Goal: Transaction & Acquisition: Register for event/course

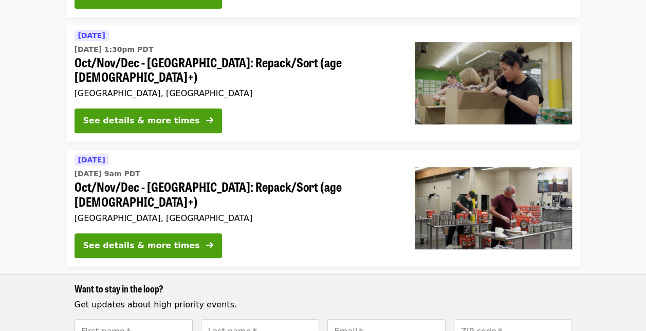
scroll to position [217, 0]
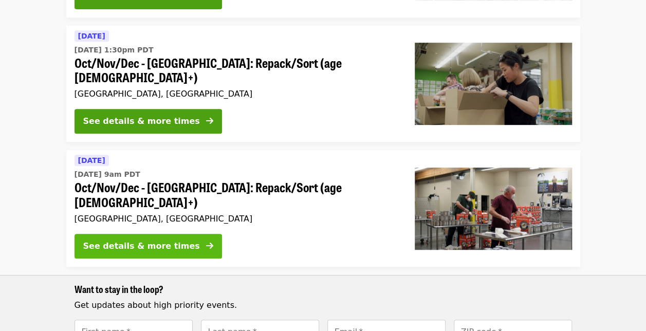
click at [173, 240] on div "See details & more times" at bounding box center [141, 246] width 117 height 12
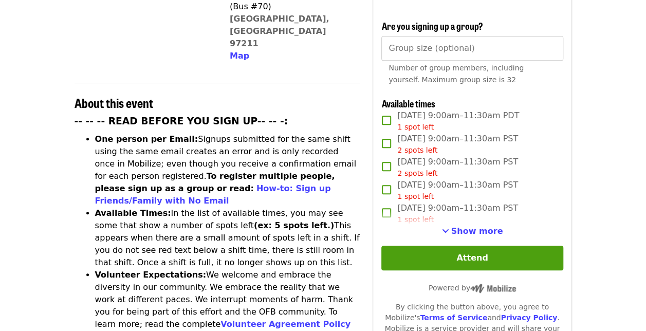
scroll to position [328, 0]
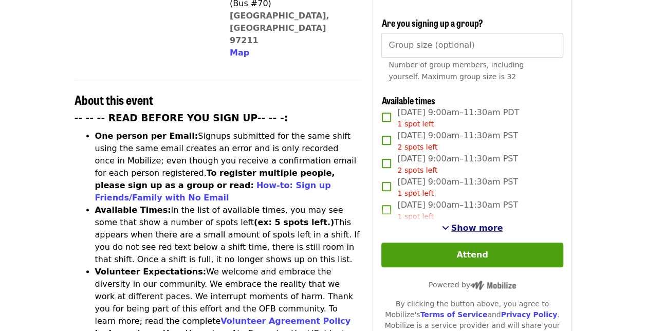
click at [463, 225] on span "Show more" at bounding box center [477, 228] width 52 height 10
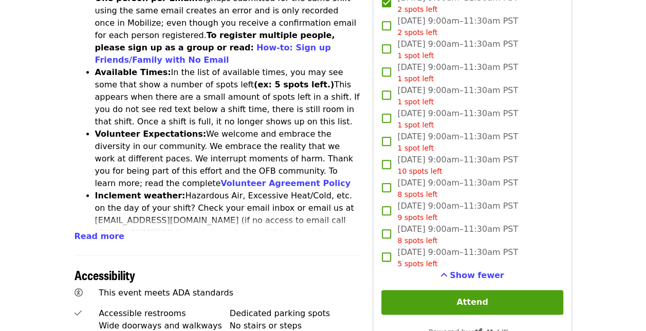
scroll to position [466, 0]
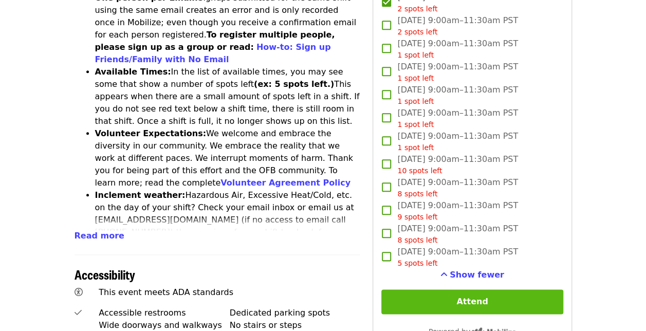
click at [468, 296] on button "Attend" at bounding box center [471, 301] width 181 height 25
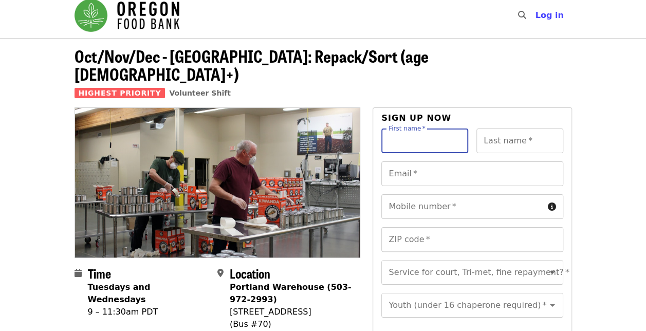
scroll to position [0, 0]
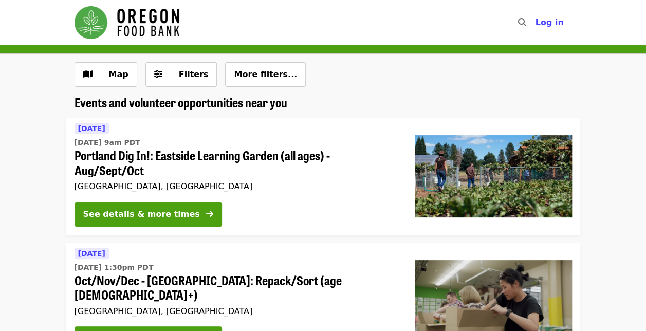
scroll to position [217, 0]
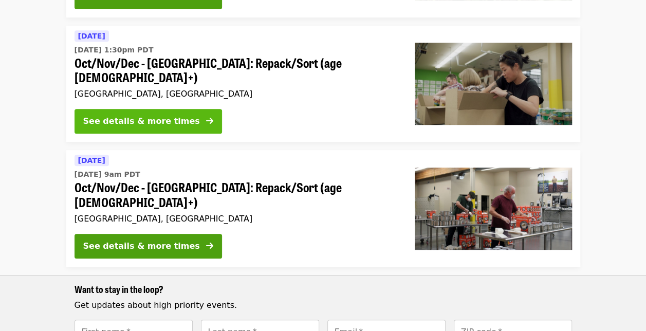
click at [162, 115] on div "See details & more times" at bounding box center [141, 121] width 117 height 12
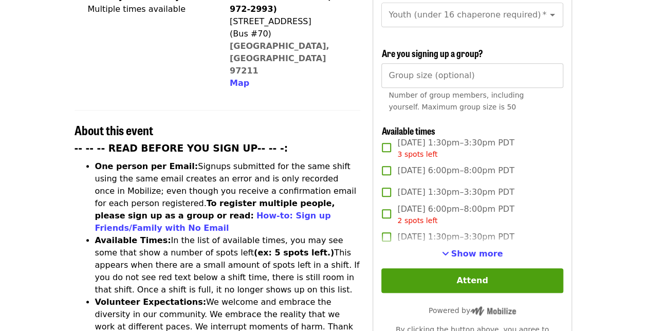
scroll to position [299, 0]
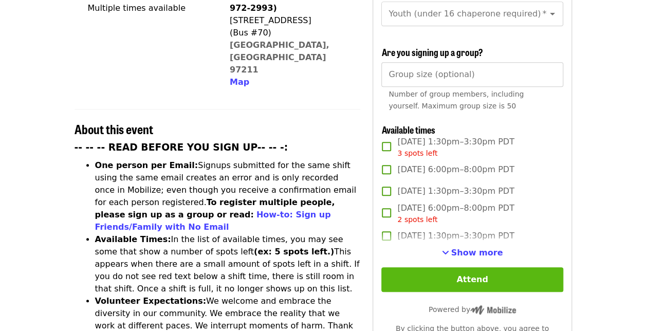
click at [456, 269] on button "Attend" at bounding box center [471, 279] width 181 height 25
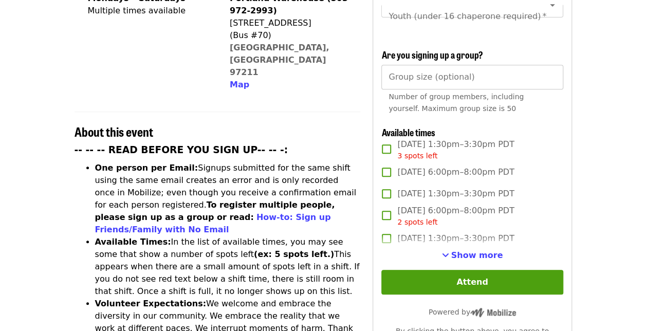
scroll to position [297, 0]
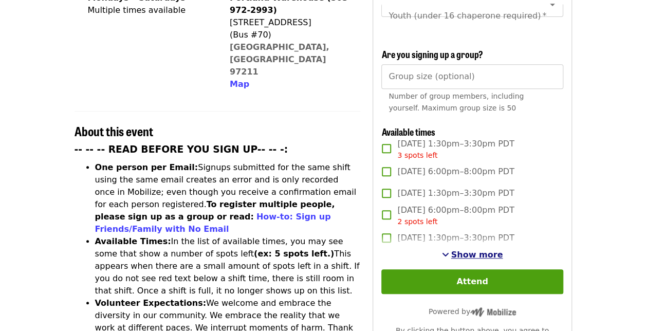
click at [481, 250] on span "Show more" at bounding box center [477, 255] width 52 height 10
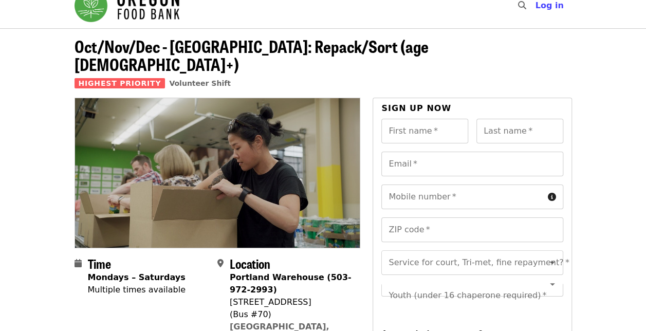
scroll to position [17, 0]
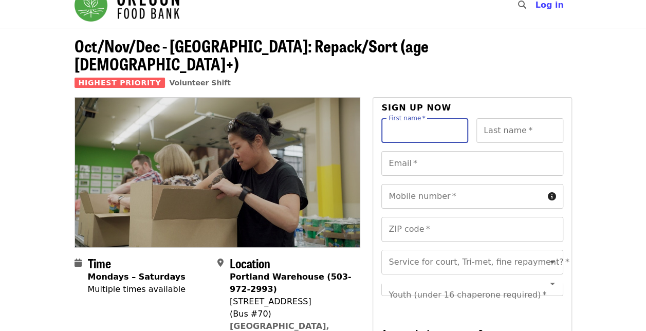
click at [420, 121] on input "First name   *" at bounding box center [424, 130] width 87 height 25
type input "*******"
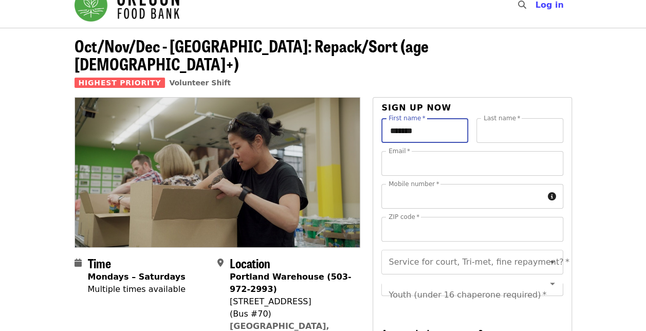
type input "****"
type input "**********"
type input "*****"
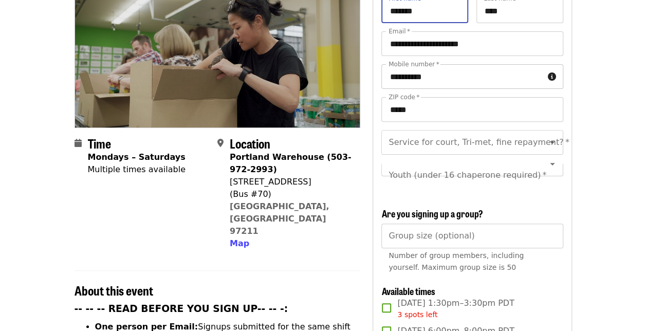
scroll to position [138, 0]
click at [440, 132] on input "Service for court, Tri-met, fine repayment?   *" at bounding box center [460, 142] width 140 height 20
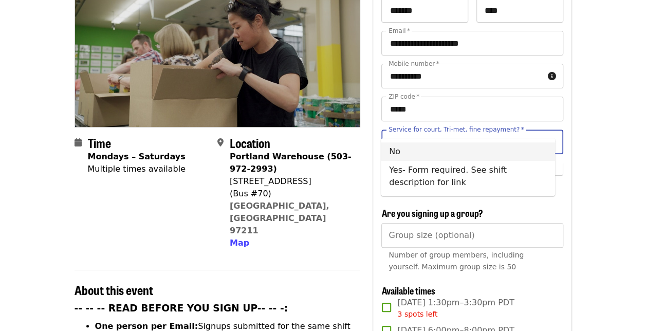
click at [427, 153] on li "No" at bounding box center [468, 151] width 174 height 19
type input "**"
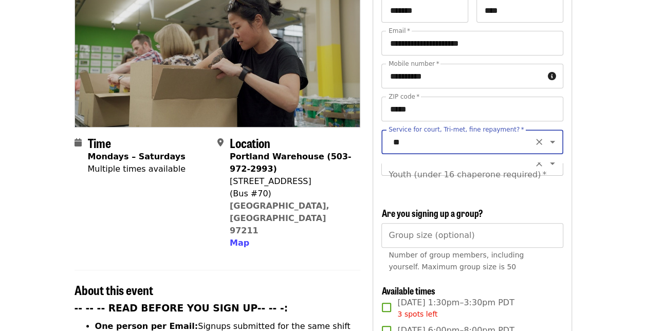
click at [491, 170] on div "Youth (under 16 chaperone required) *" at bounding box center [471, 174] width 181 height 25
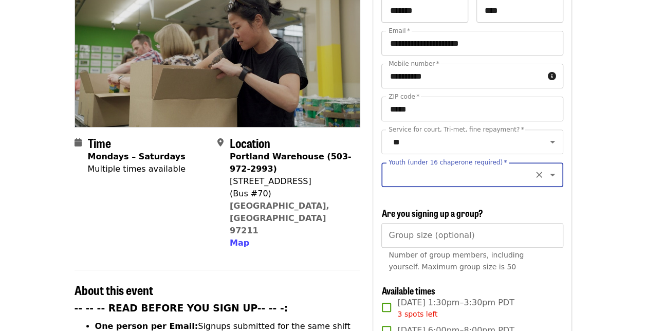
scroll to position [0, 0]
click at [546, 169] on icon "Open" at bounding box center [552, 175] width 12 height 12
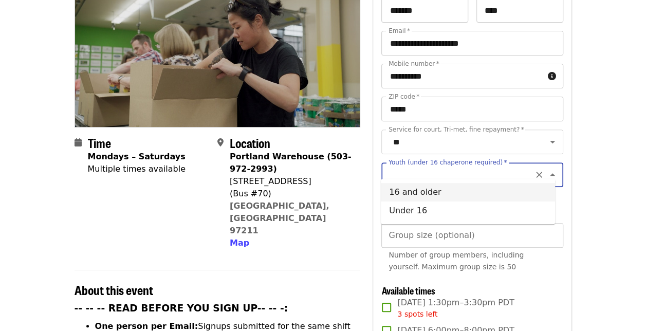
click at [423, 193] on li "16 and older" at bounding box center [468, 192] width 174 height 19
type input "**********"
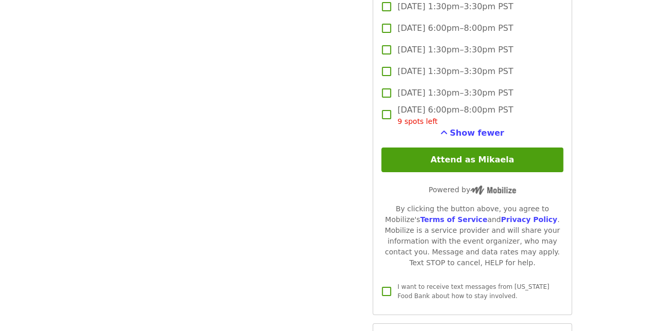
scroll to position [1781, 0]
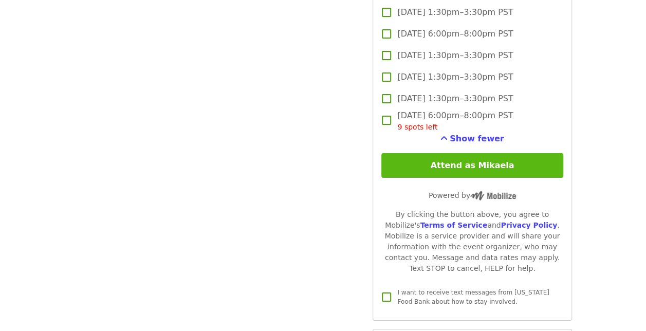
click at [490, 169] on button "Attend as Mikaela" at bounding box center [471, 165] width 181 height 25
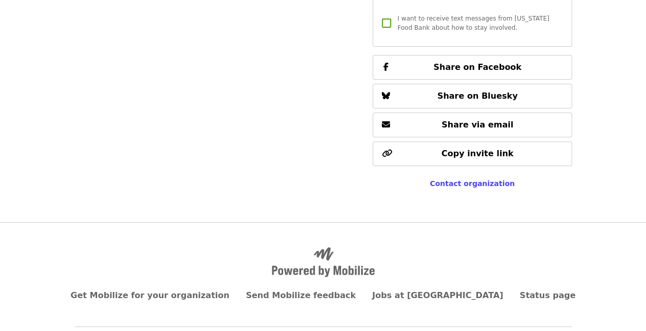
scroll to position [2055, 0]
